Goal: Task Accomplishment & Management: Manage account settings

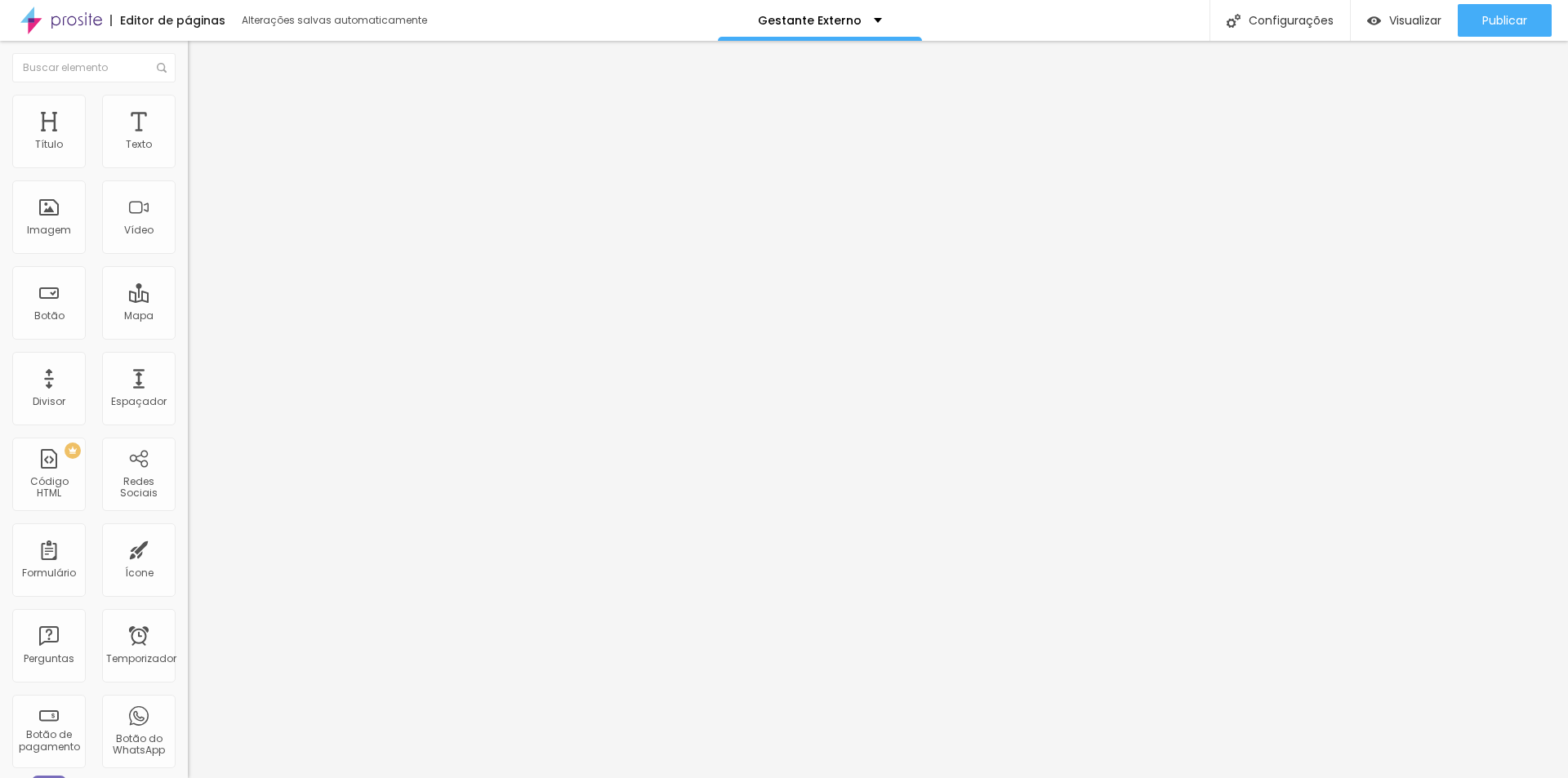
click at [198, 140] on font "Trocar imagem" at bounding box center [237, 134] width 80 height 14
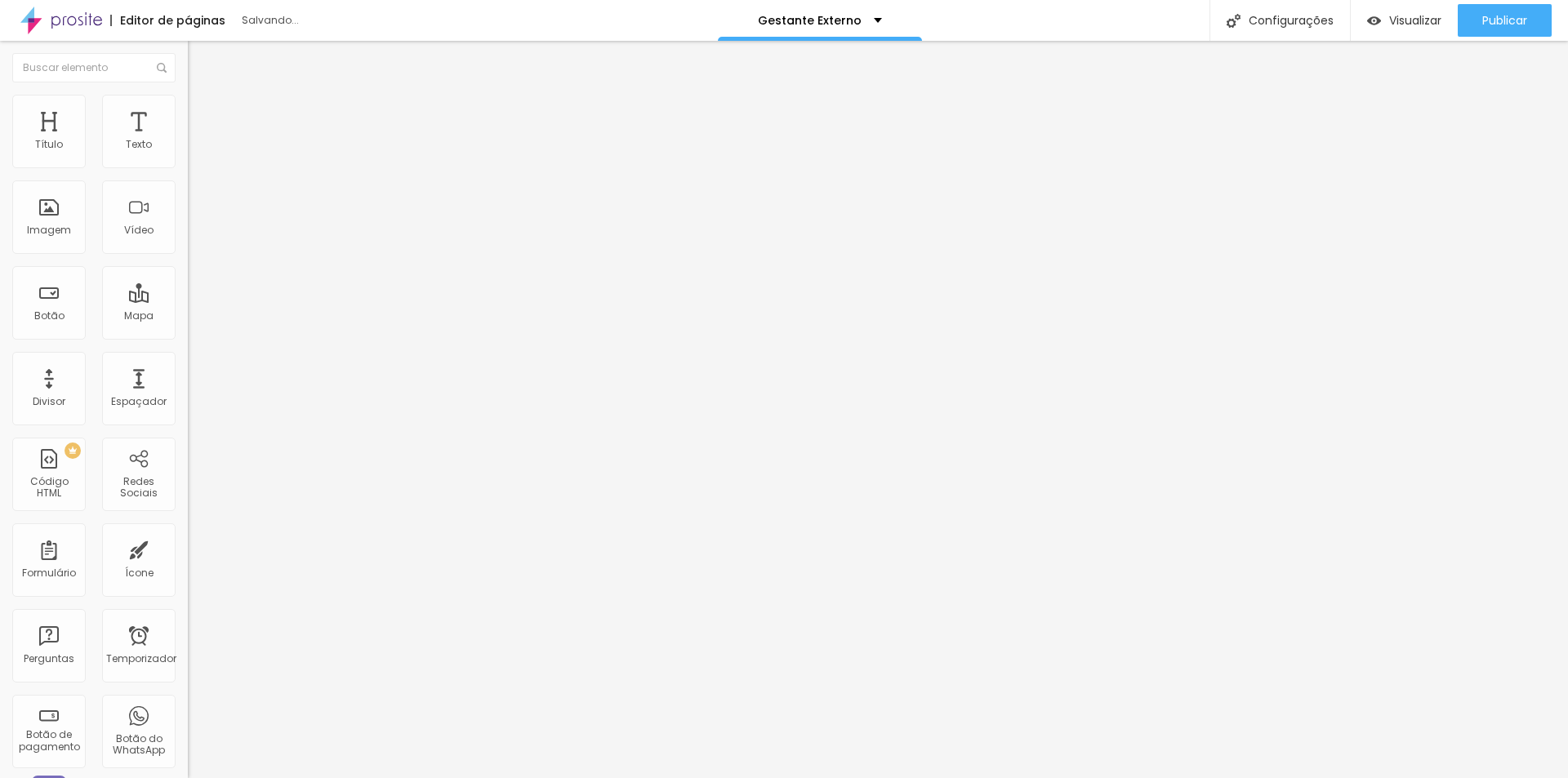
scroll to position [163, 0]
click at [187, 104] on img at bounding box center [194, 102] width 15 height 15
type input "70"
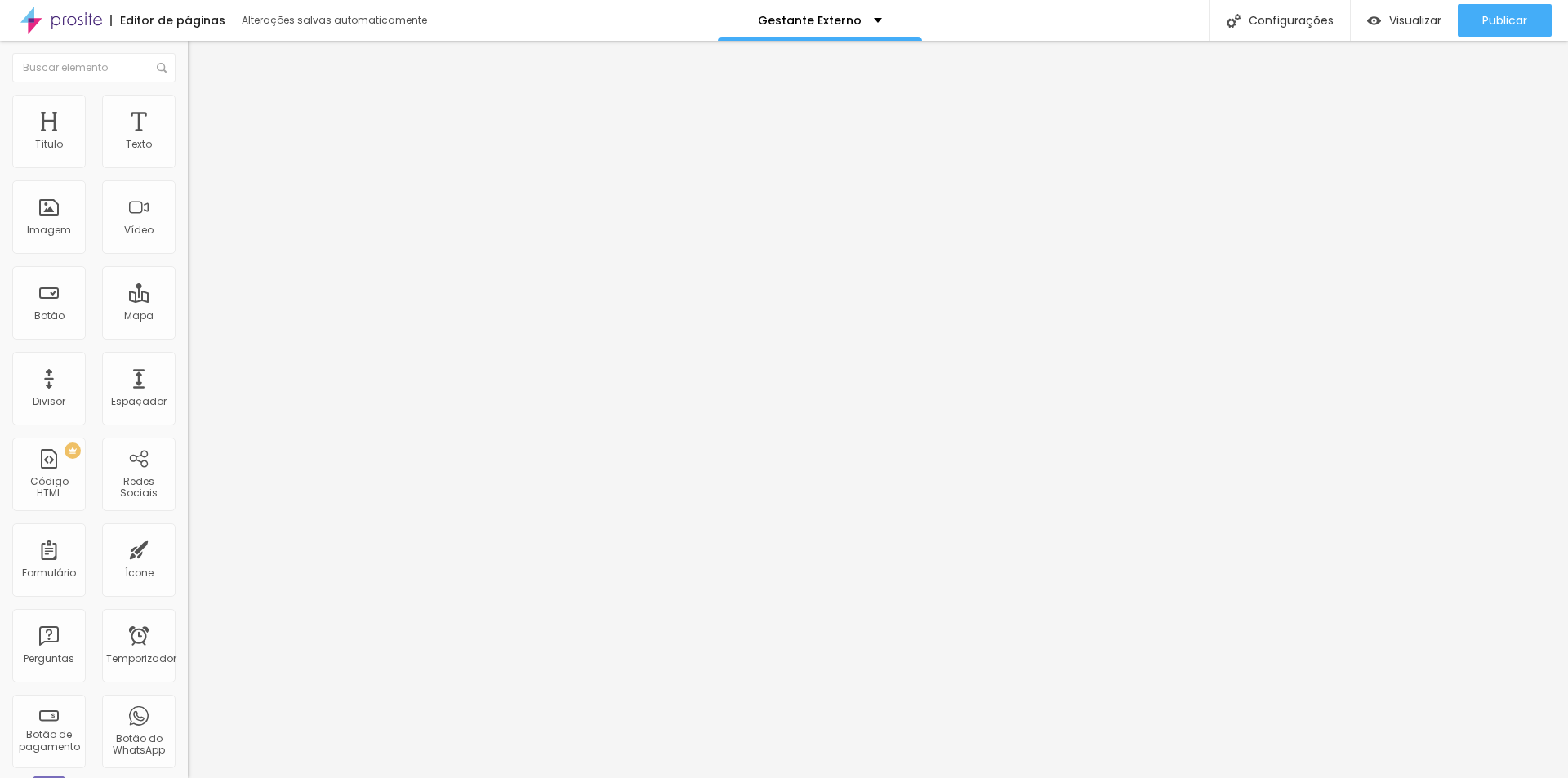
type input "70"
type input "75"
type input "80"
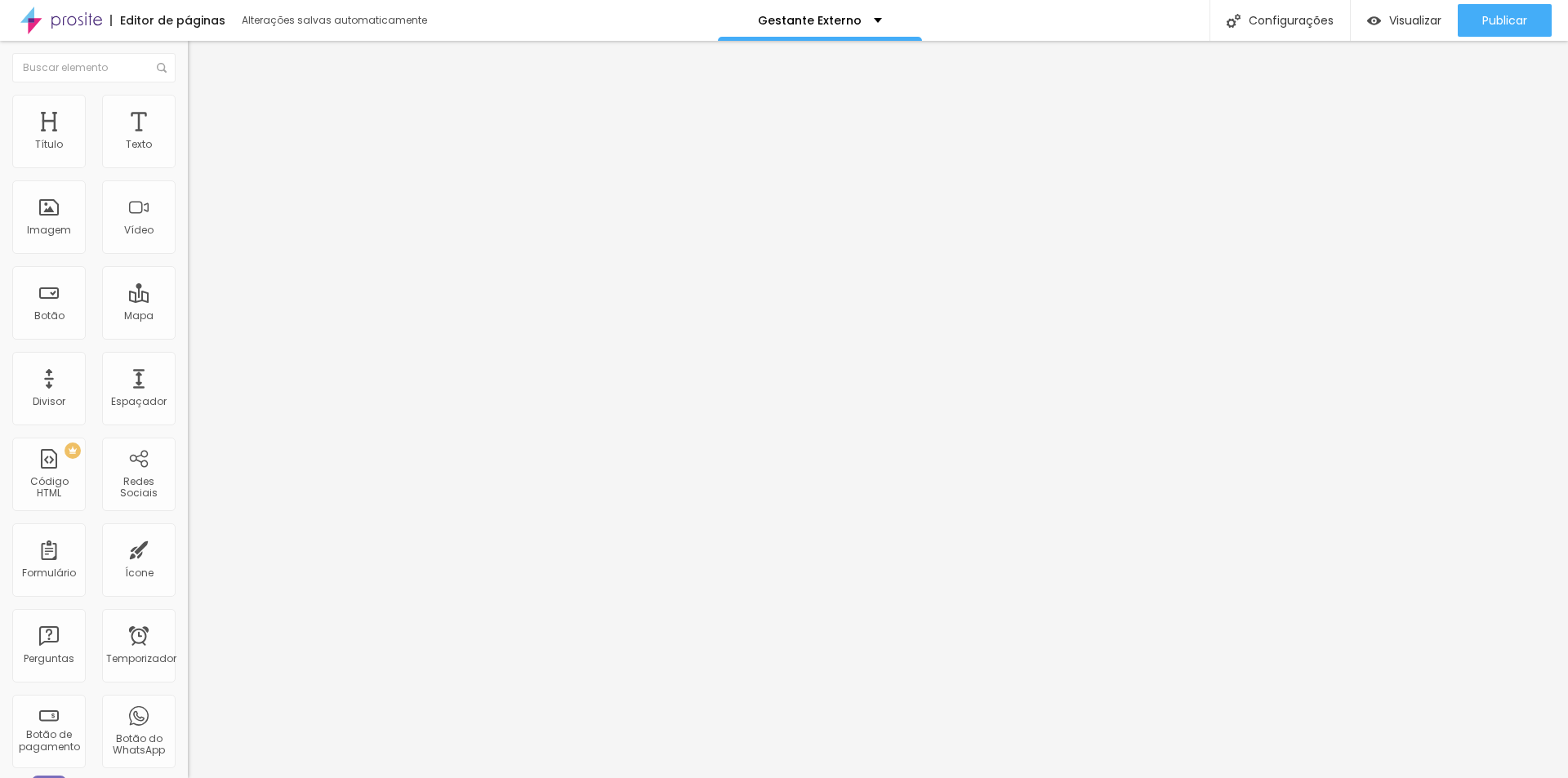
type input "85"
type input "90"
type input "95"
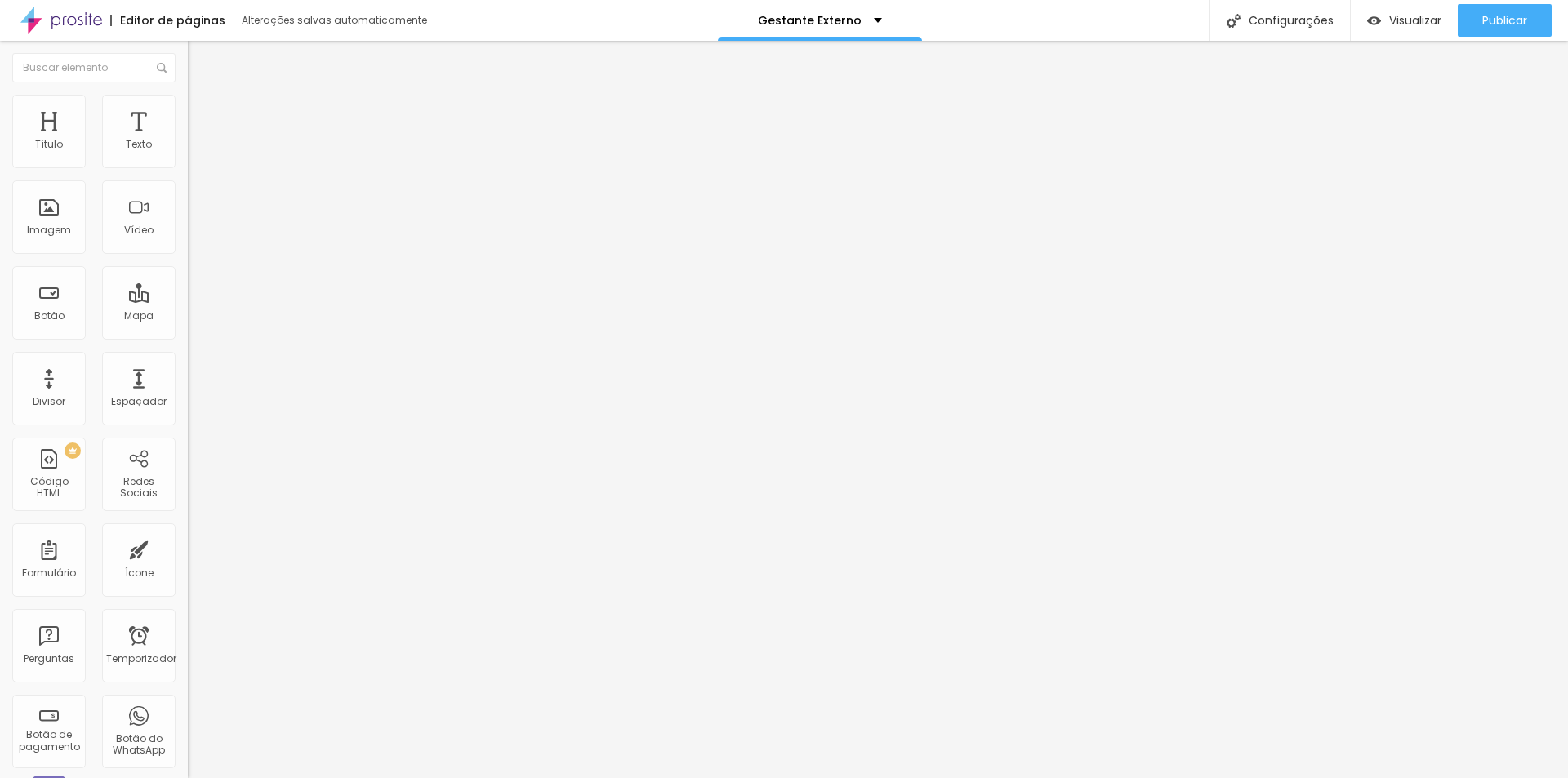
type input "95"
type input "100"
drag, startPoint x: 98, startPoint y: 171, endPoint x: 196, endPoint y: 173, distance: 98.0
type input "100"
click at [196, 168] on input "range" at bounding box center [240, 160] width 105 height 13
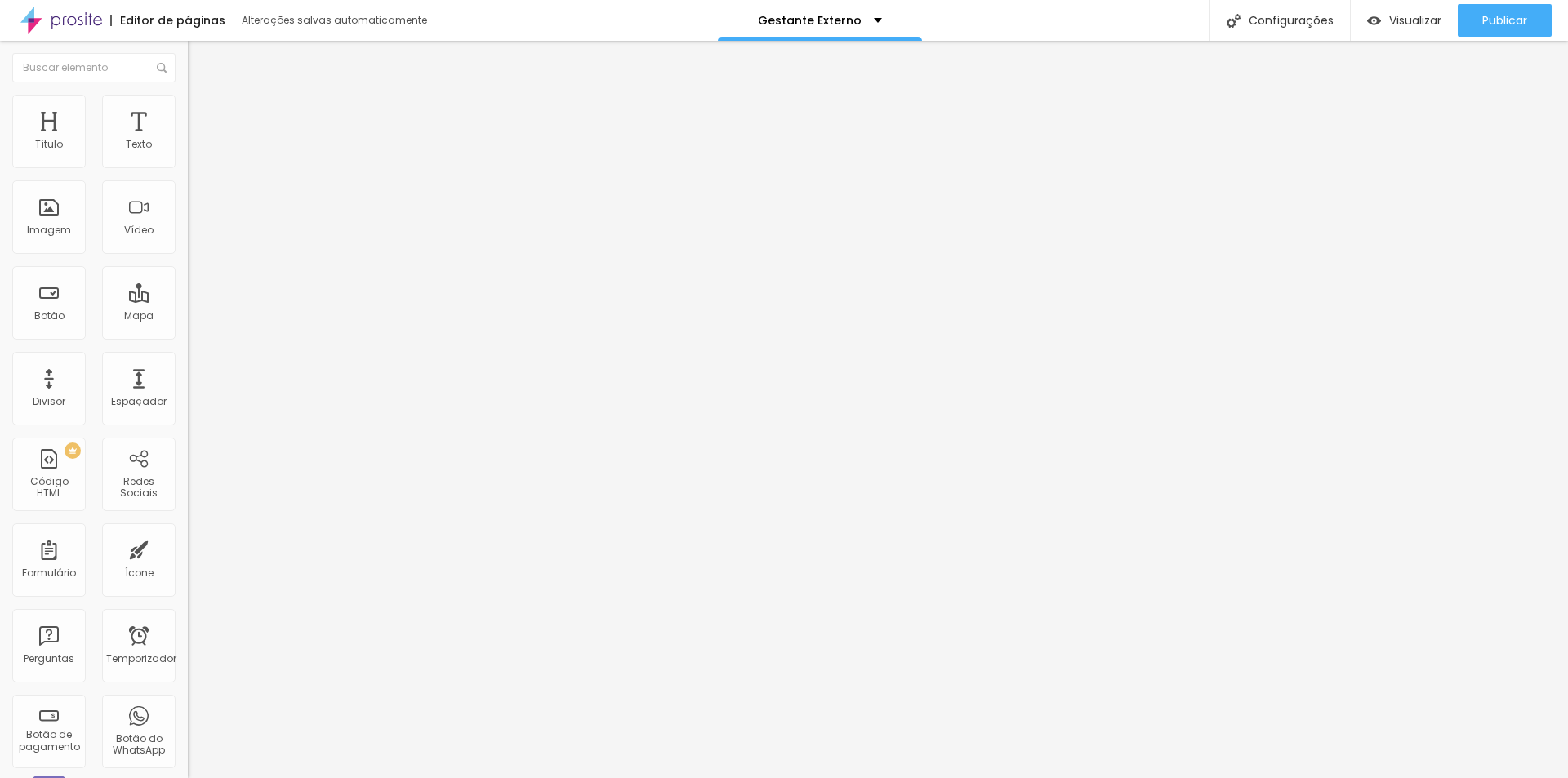
click at [187, 95] on img at bounding box center [194, 102] width 15 height 15
type input "65"
click at [187, 168] on input "range" at bounding box center [240, 160] width 105 height 13
click at [187, 106] on li "Estilo" at bounding box center [281, 103] width 187 height 16
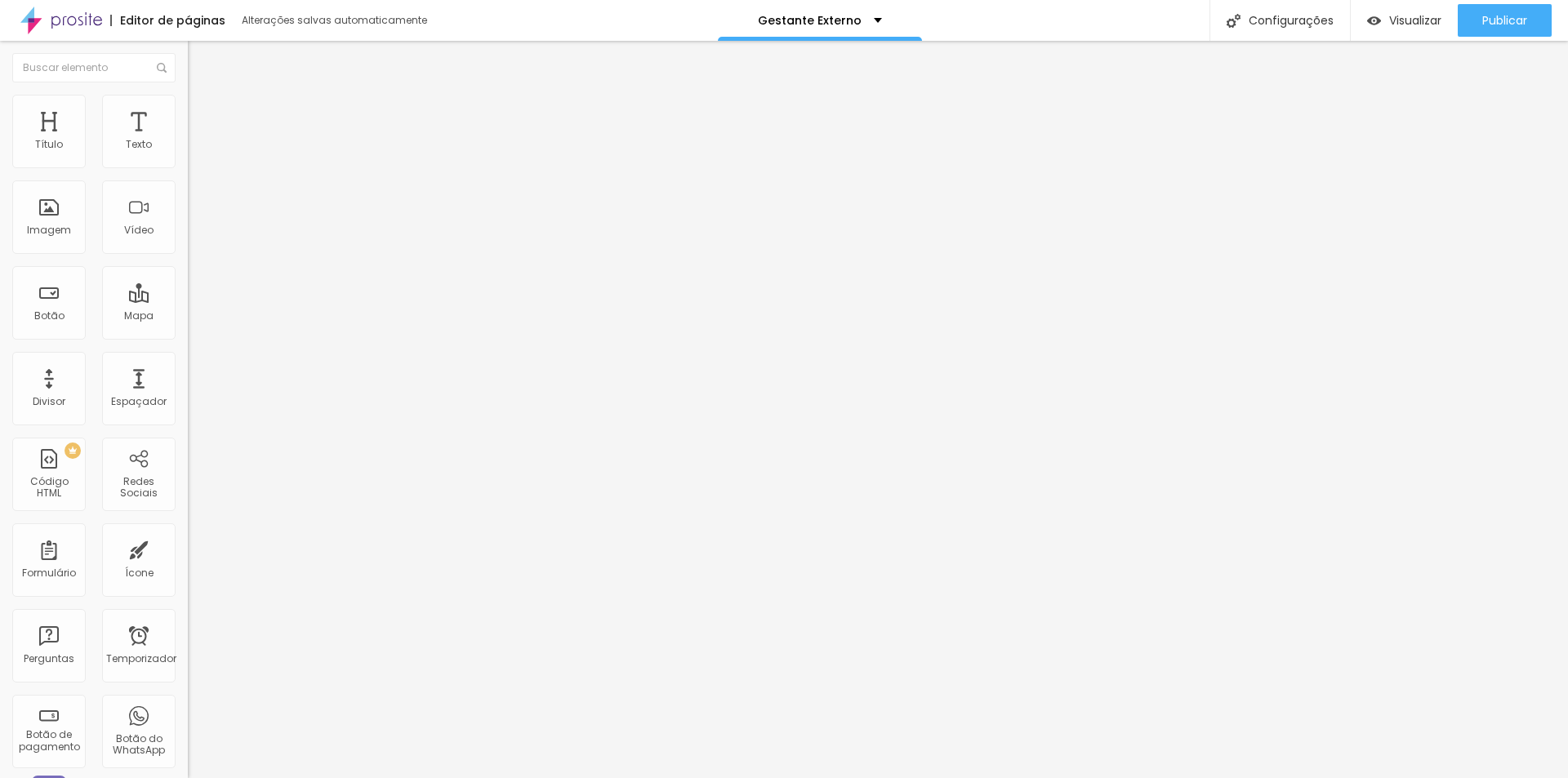
click at [187, 102] on li "Estilo" at bounding box center [281, 103] width 187 height 16
type input "70"
type input "80"
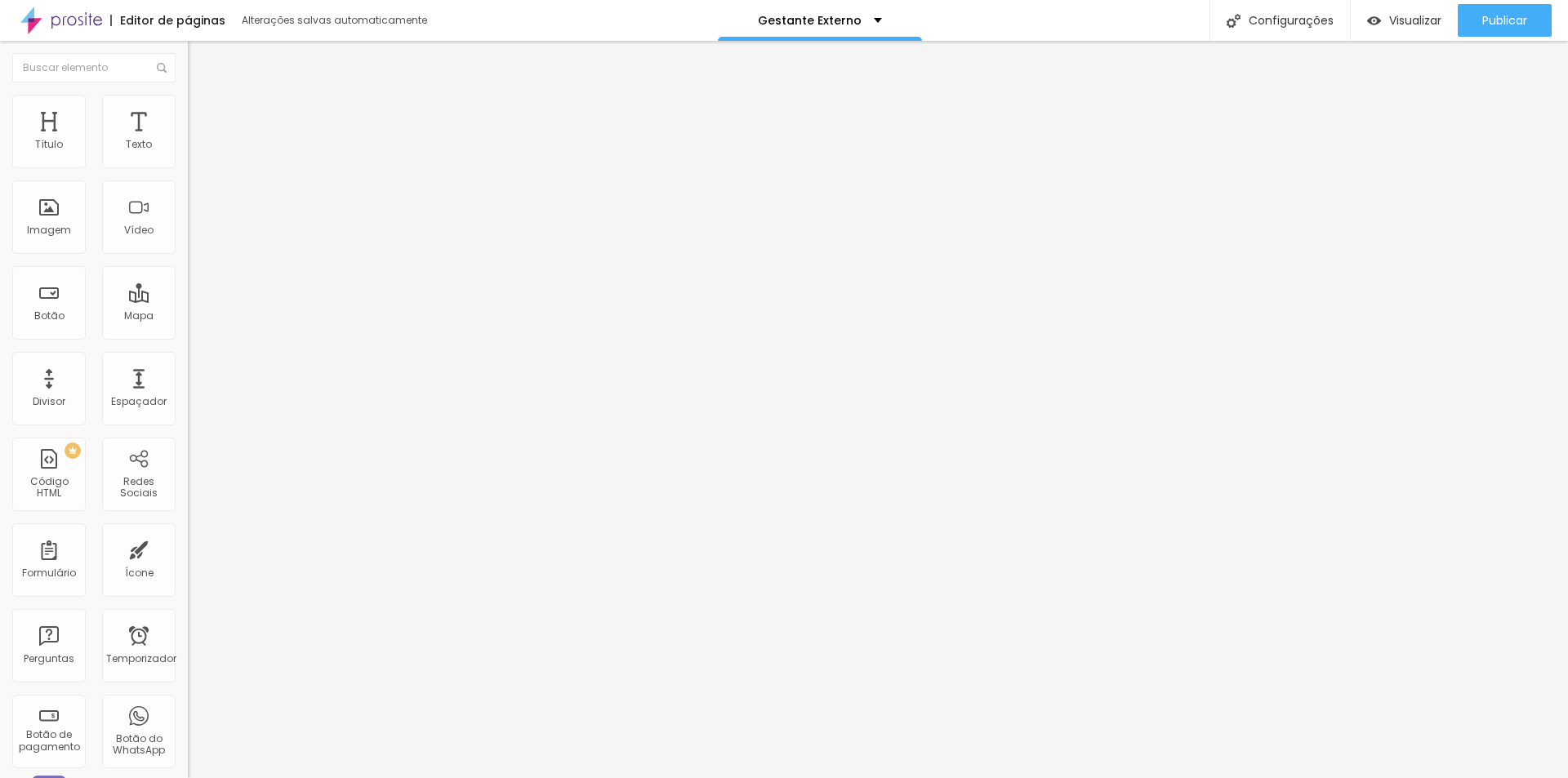
type input "85"
type input "90"
type input "95"
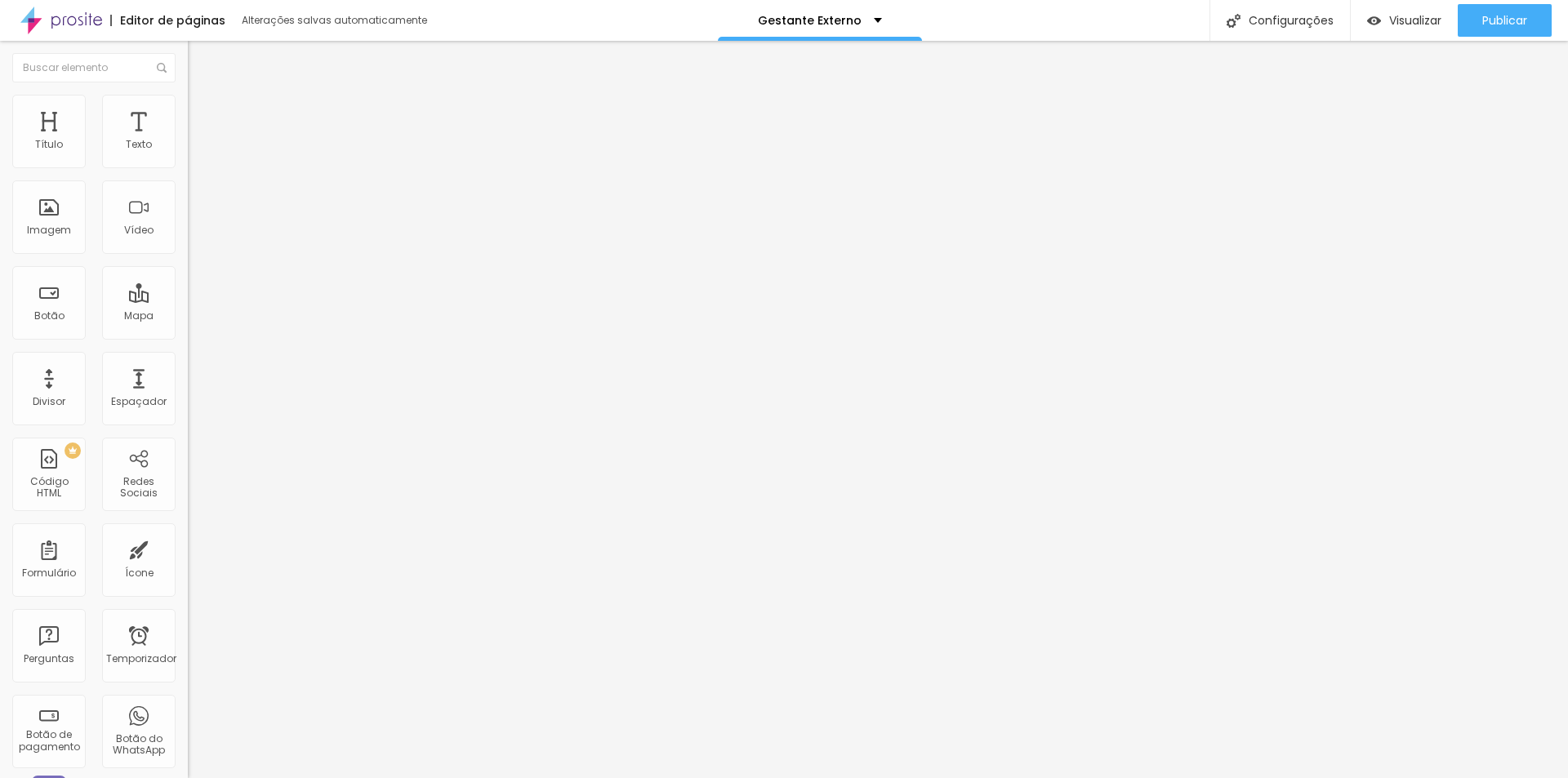
type input "95"
type input "100"
drag, startPoint x: 109, startPoint y: 175, endPoint x: 206, endPoint y: 185, distance: 97.5
type input "100"
click at [206, 168] on input "range" at bounding box center [240, 160] width 105 height 13
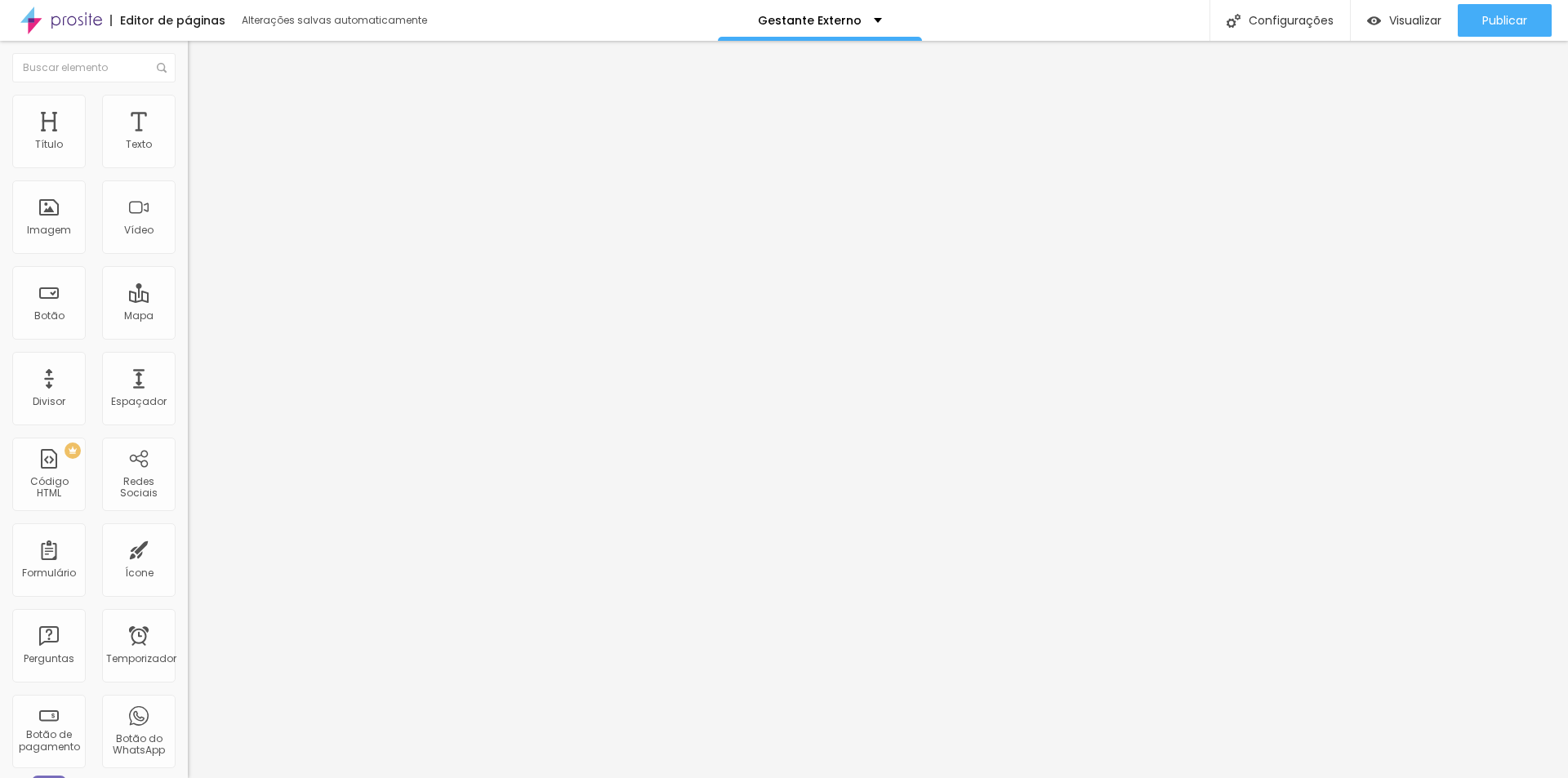
click at [198, 140] on font "Trocar imagem" at bounding box center [237, 134] width 80 height 14
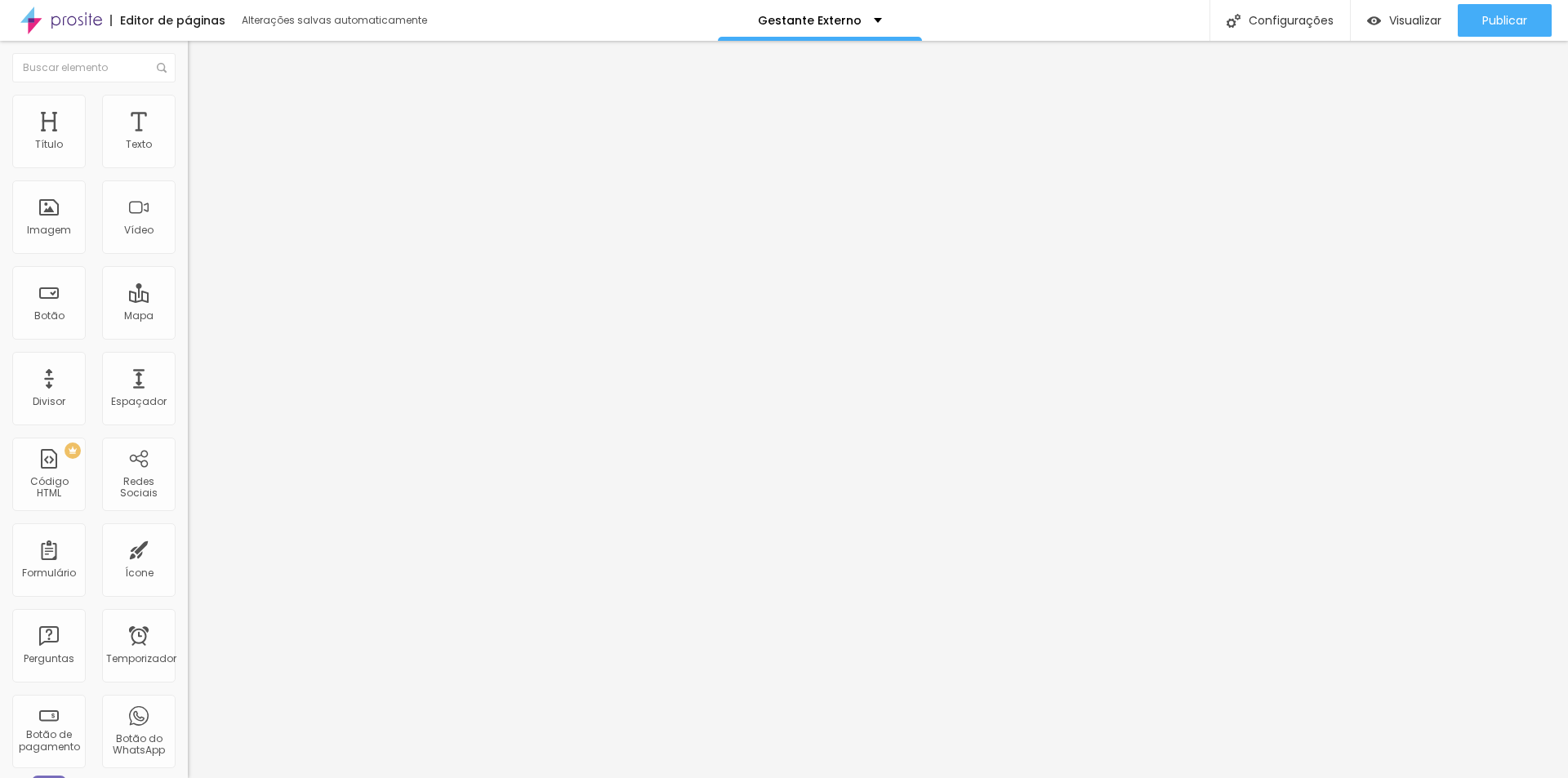
click at [187, 101] on img at bounding box center [194, 102] width 15 height 15
type input "65"
type input "70"
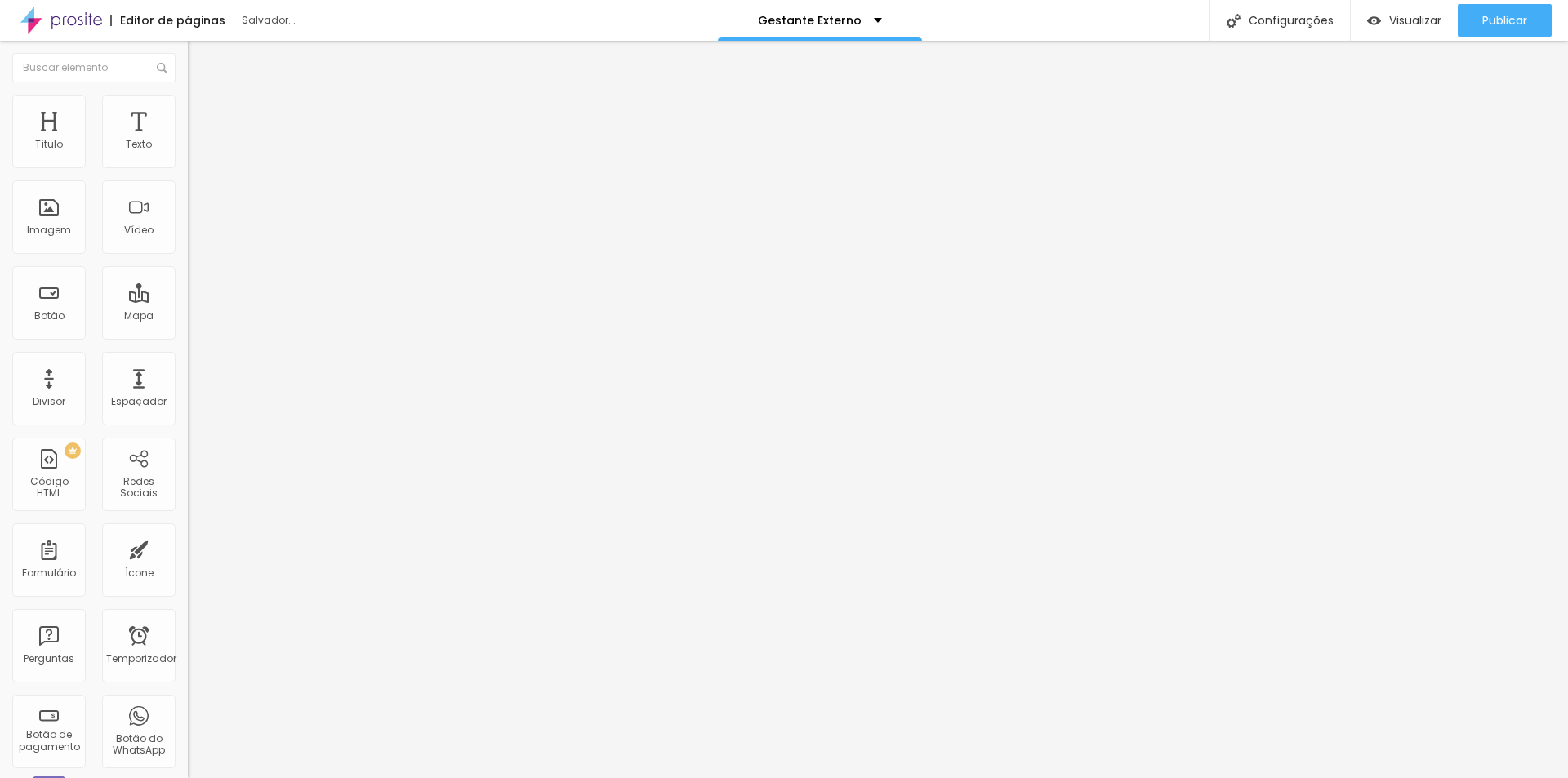
type input "75"
drag, startPoint x: 105, startPoint y: 174, endPoint x: 129, endPoint y: 180, distance: 24.7
type input "75"
click at [187, 168] on input "range" at bounding box center [240, 160] width 105 height 13
drag, startPoint x: 140, startPoint y: 181, endPoint x: 159, endPoint y: 180, distance: 19.0
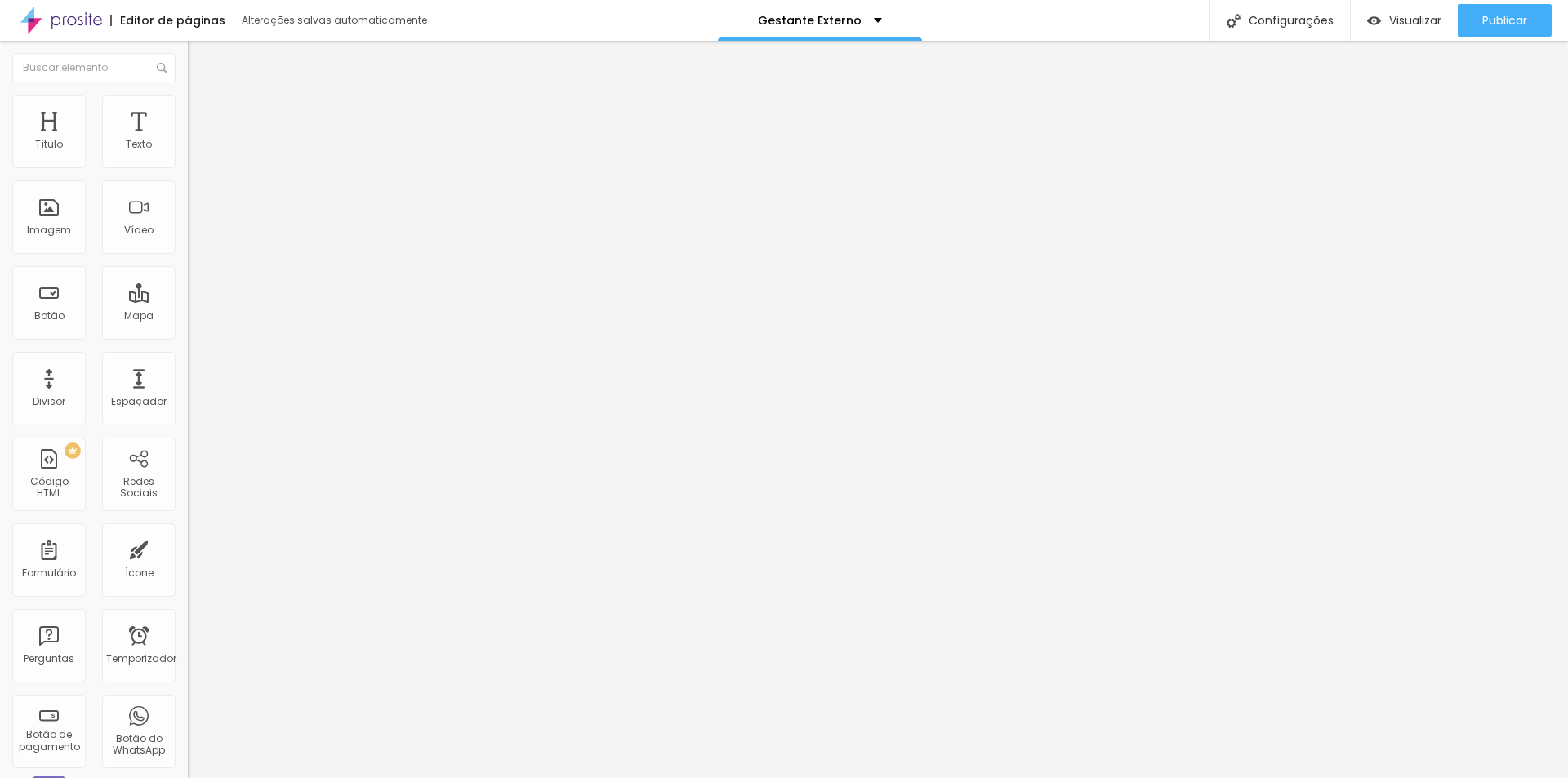
click at [187, 169] on div at bounding box center [281, 161] width 187 height 15
type input "100"
click at [187, 168] on input "range" at bounding box center [240, 160] width 105 height 13
drag, startPoint x: 175, startPoint y: 177, endPoint x: 186, endPoint y: 180, distance: 11.4
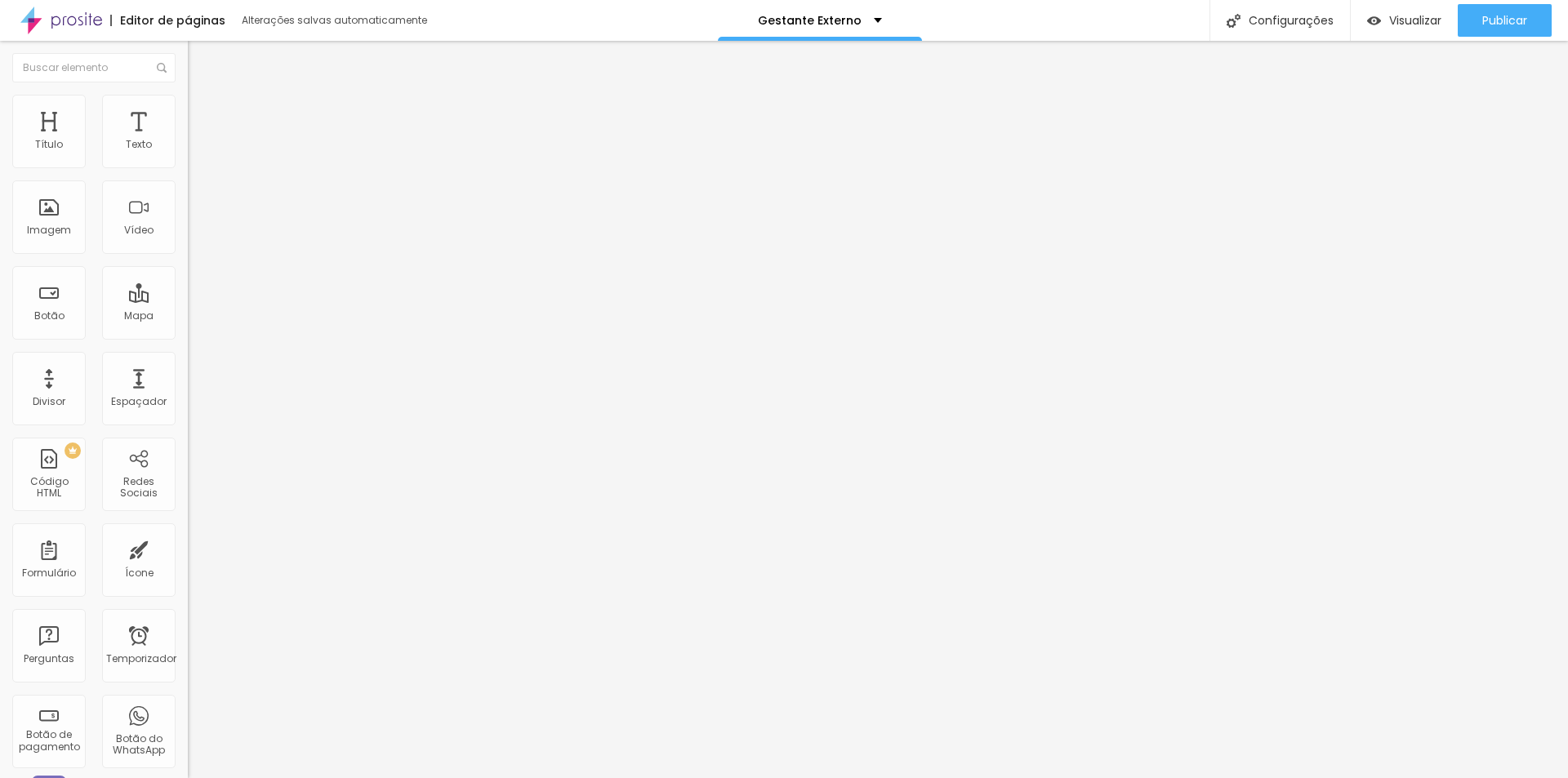
click at [187, 177] on div "Tamanho 100 px % 0 Borda arredondada Sombra DESATIVADO Voltar ao padrão" at bounding box center [281, 291] width 187 height 328
click at [187, 109] on li "Estilo" at bounding box center [281, 103] width 187 height 16
type input "95"
click at [187, 168] on input "range" at bounding box center [240, 160] width 105 height 13
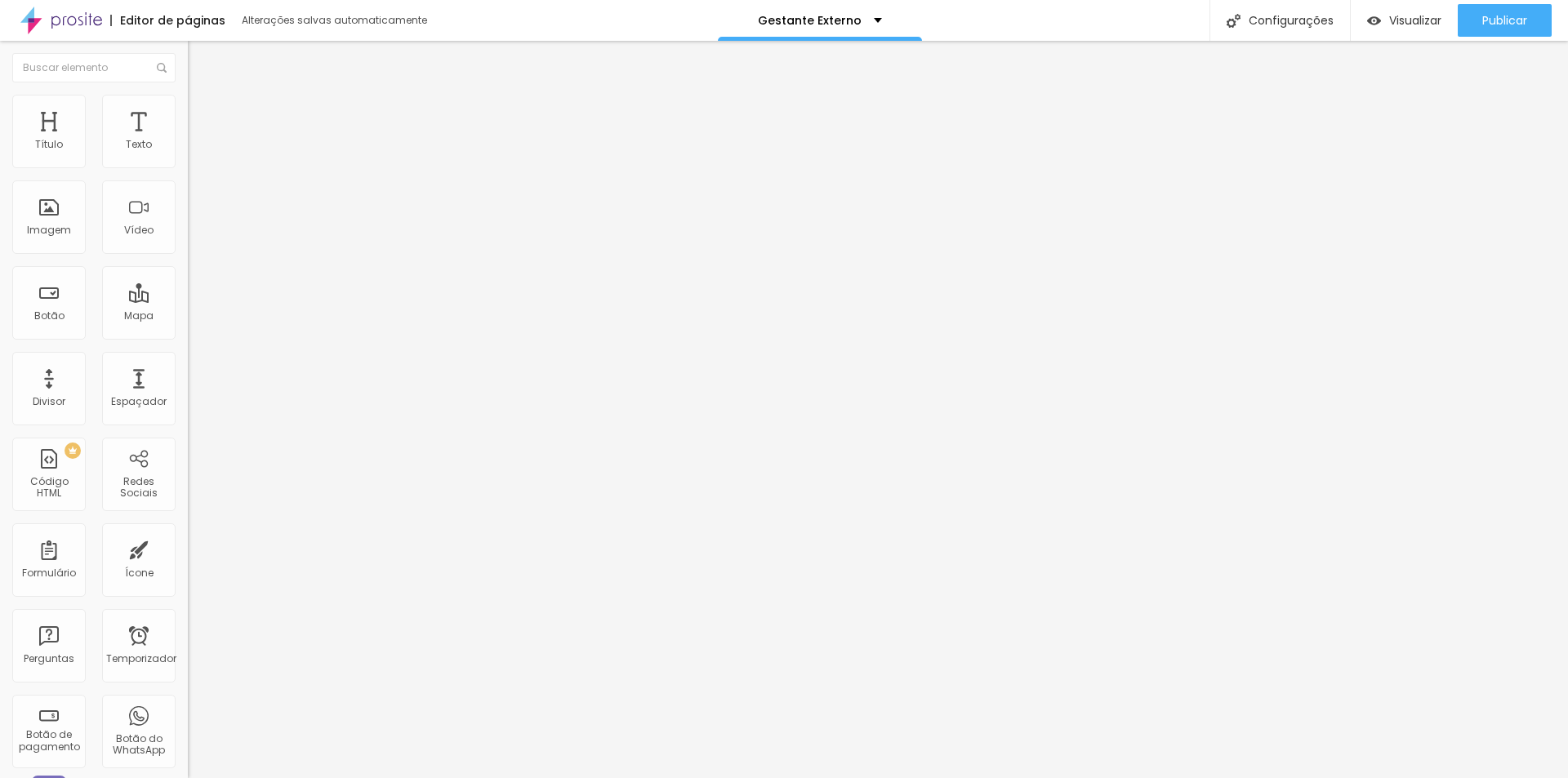
click at [187, 104] on img at bounding box center [194, 102] width 15 height 15
type input "85"
click at [187, 168] on input "range" at bounding box center [240, 160] width 105 height 13
type input "90"
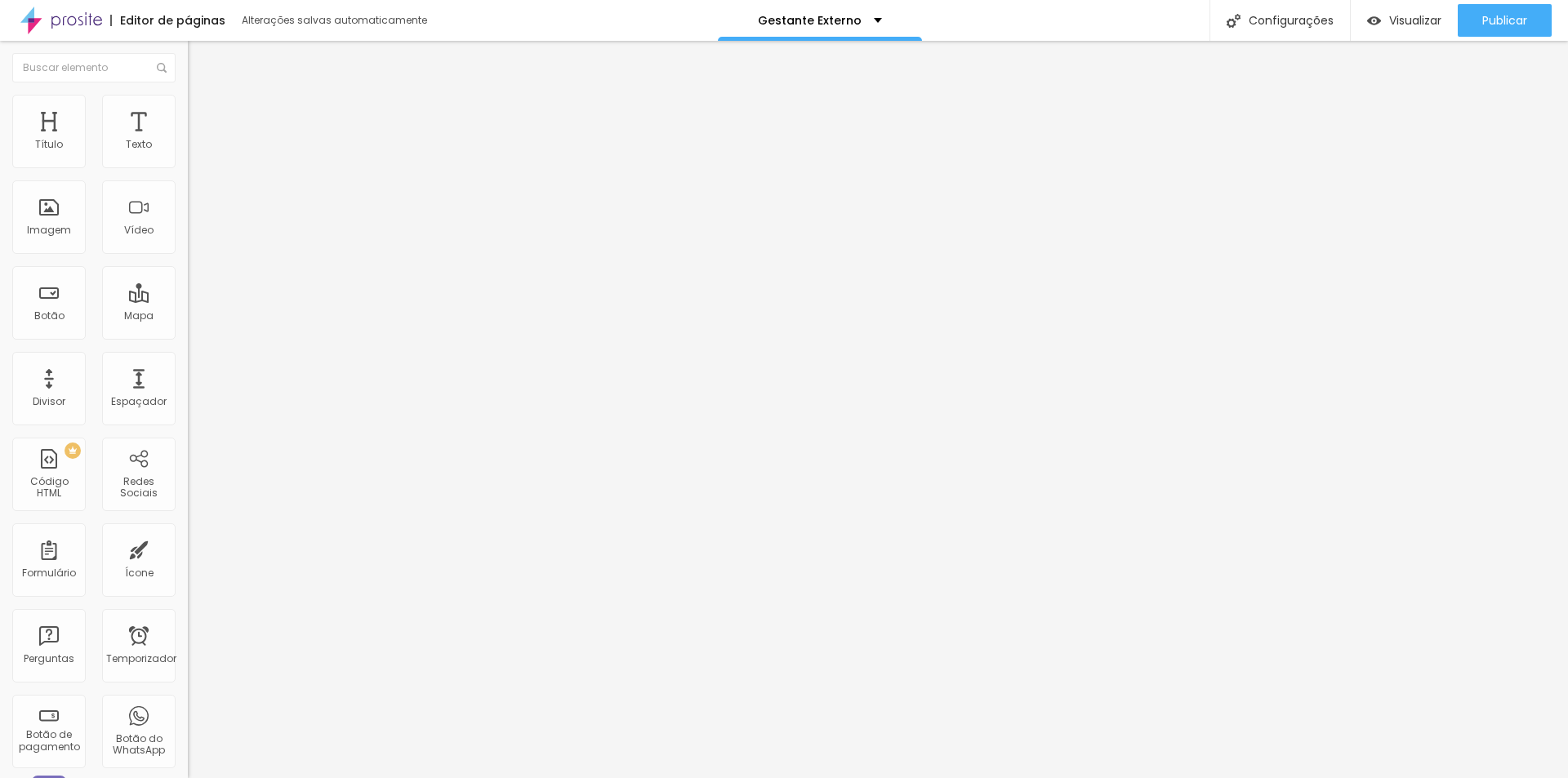
type input "90"
type input "95"
drag, startPoint x: 149, startPoint y: 174, endPoint x: 161, endPoint y: 173, distance: 12.0
type input "95"
click at [187, 168] on input "range" at bounding box center [240, 160] width 105 height 13
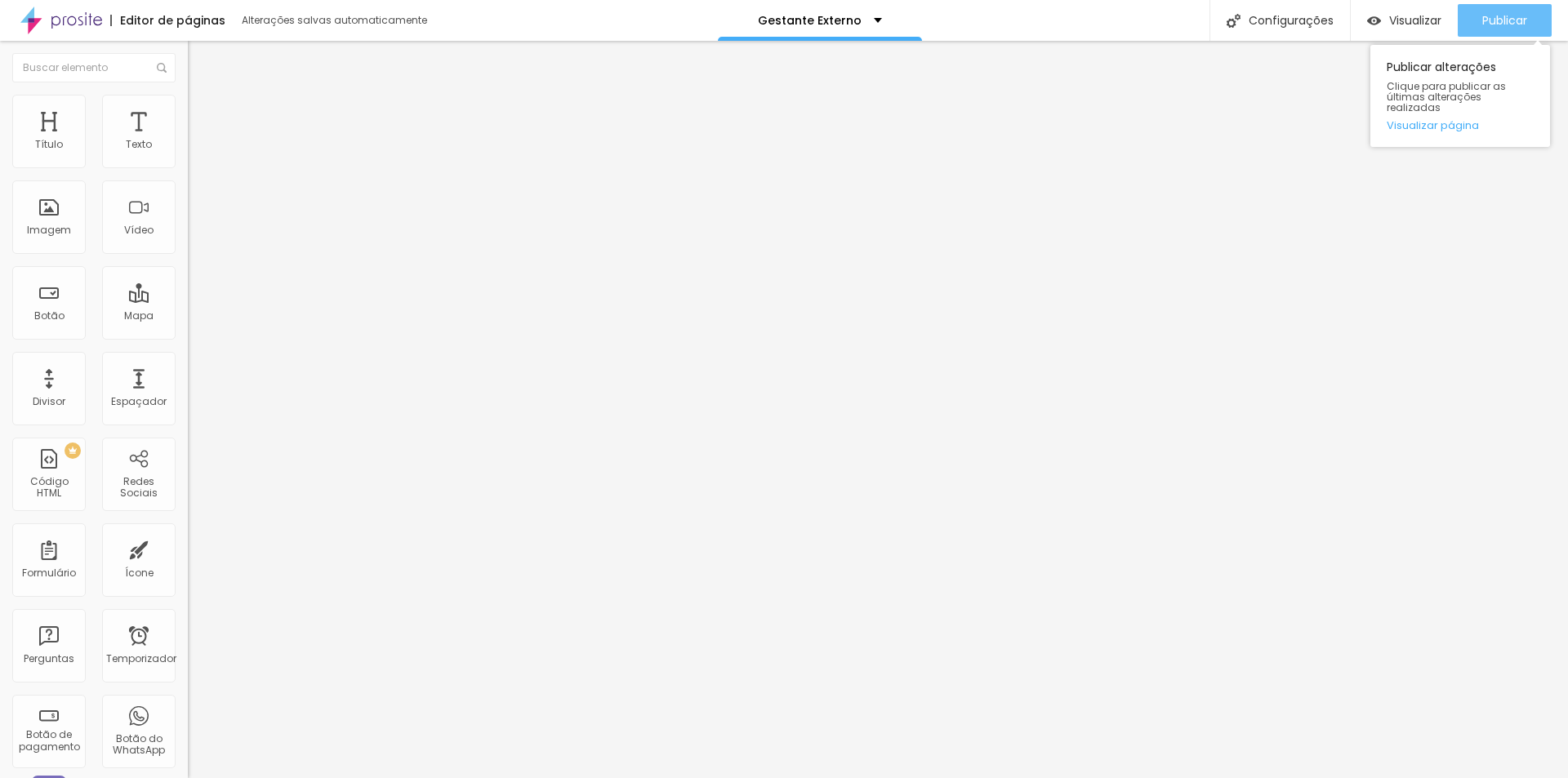
click at [1505, 21] on font "Publicar" at bounding box center [1505, 20] width 45 height 16
